Goal: Check status: Check status

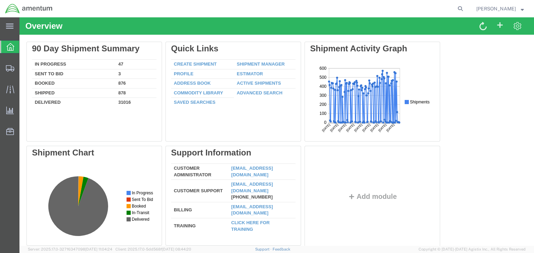
click at [466, 15] on form at bounding box center [460, 8] width 11 height 17
click at [465, 11] on icon at bounding box center [460, 9] width 10 height 10
paste input "56539785"
type input "56539785"
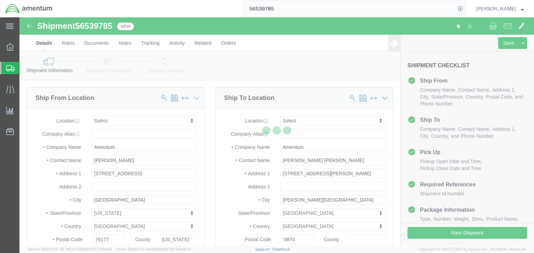
select select
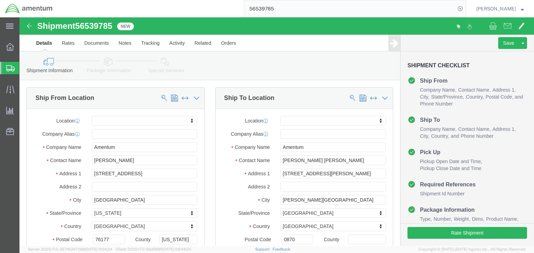
drag, startPoint x: 112, startPoint y: 66, endPoint x: 92, endPoint y: 48, distance: 26.1
click icon
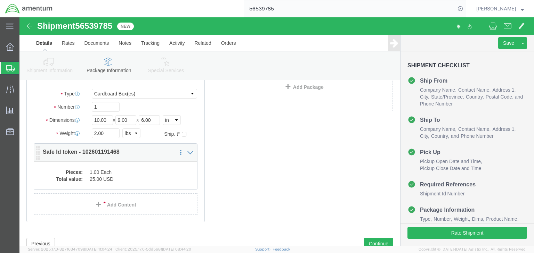
scroll to position [56, 0]
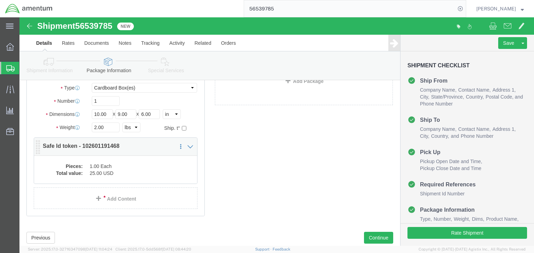
click dd "1.00 Each"
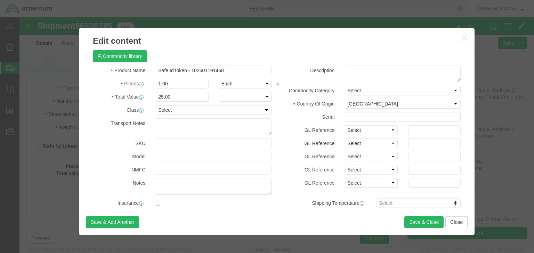
checkbox input "true"
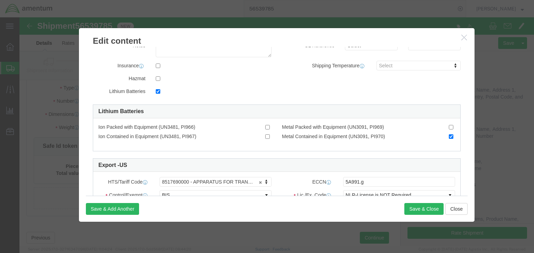
scroll to position [195, 0]
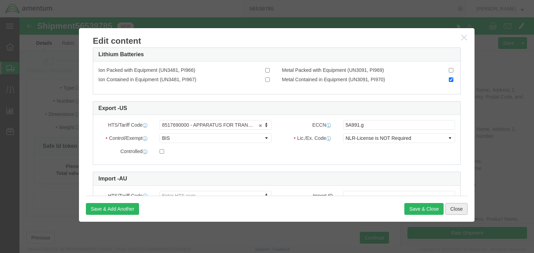
click button "Close"
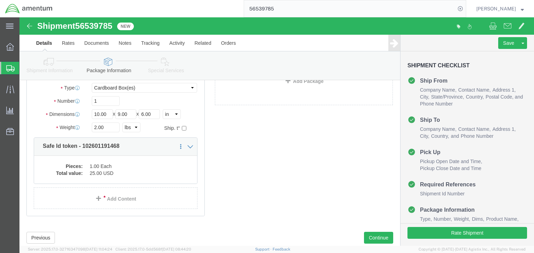
click icon
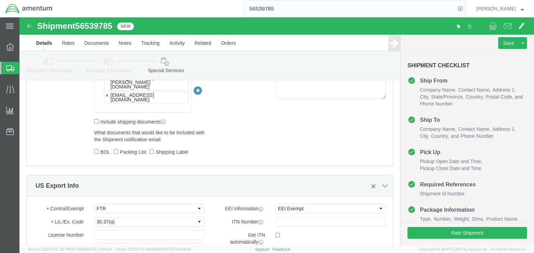
scroll to position [556, 0]
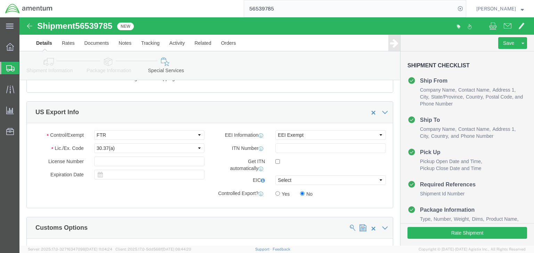
click at [25, 67] on span "Shipments" at bounding box center [22, 68] width 6 height 14
